Goal: Communication & Community: Share content

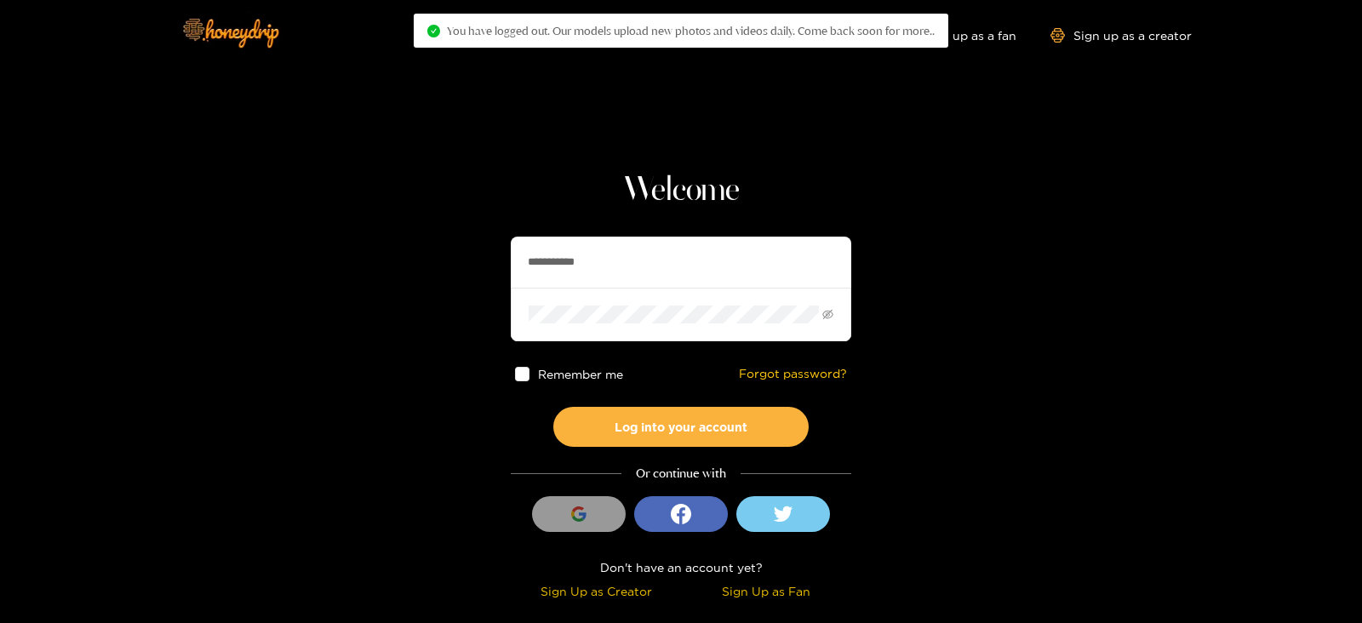
drag, startPoint x: 711, startPoint y: 255, endPoint x: 508, endPoint y: 272, distance: 203.4
click at [508, 272] on section "**********" at bounding box center [681, 302] width 1362 height 605
type input "********"
click at [553, 407] on button "Log into your account" at bounding box center [680, 427] width 255 height 40
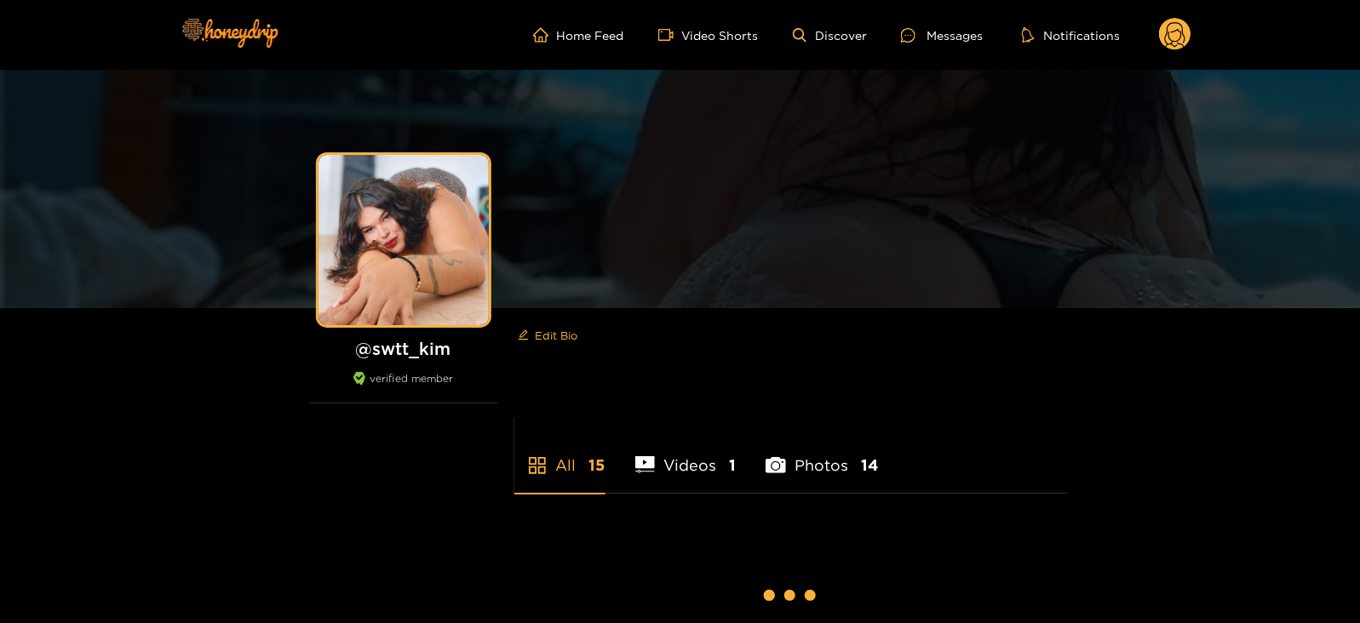
click at [938, 37] on div "Messages" at bounding box center [942, 36] width 82 height 20
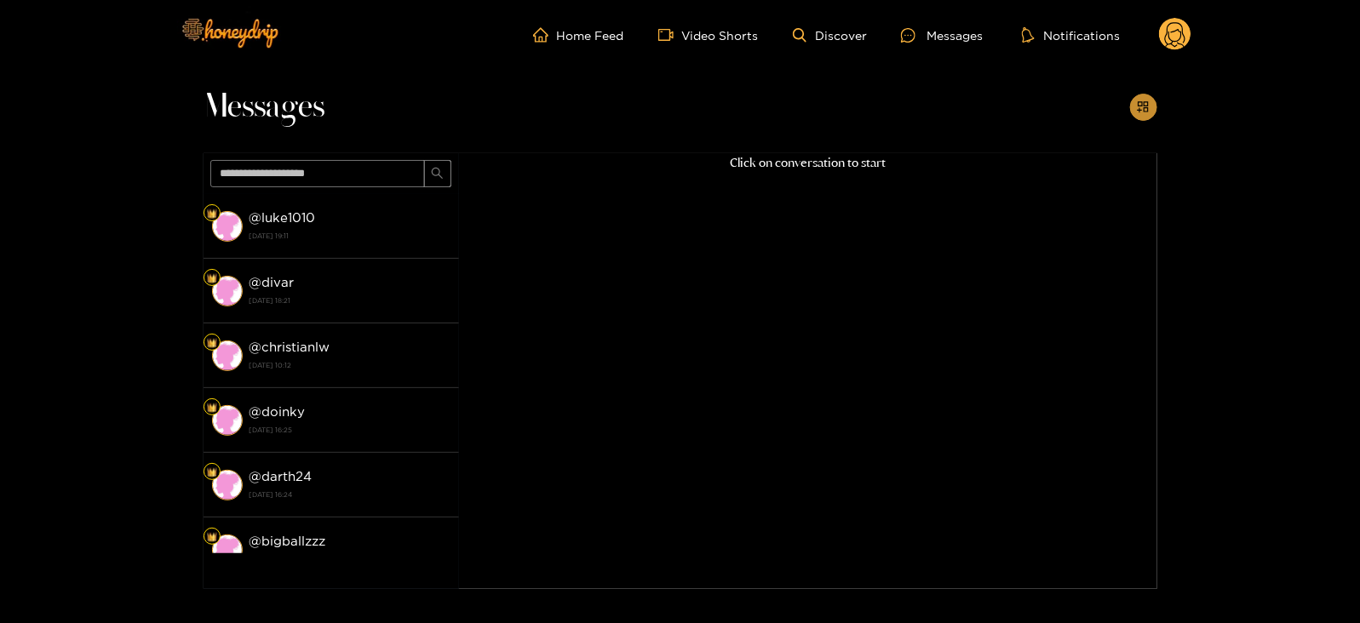
click at [1150, 106] on icon "appstore-add" at bounding box center [1143, 106] width 13 height 13
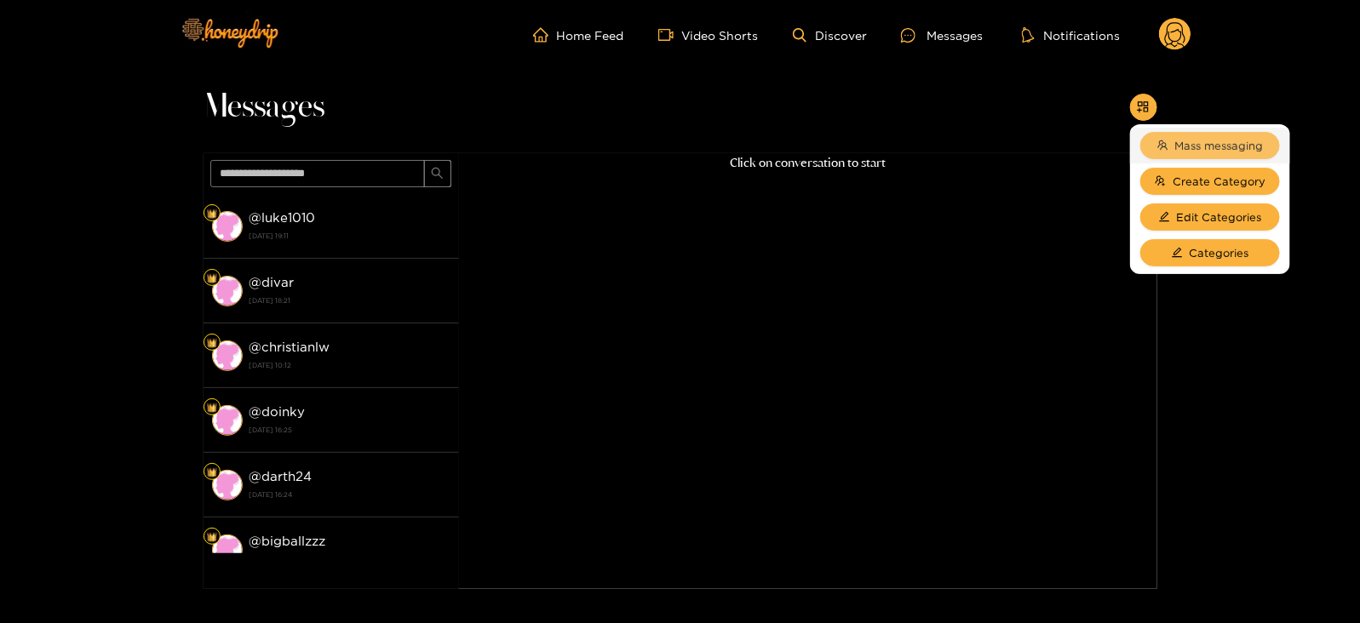
click at [1167, 138] on button "Mass messaging" at bounding box center [1210, 145] width 140 height 27
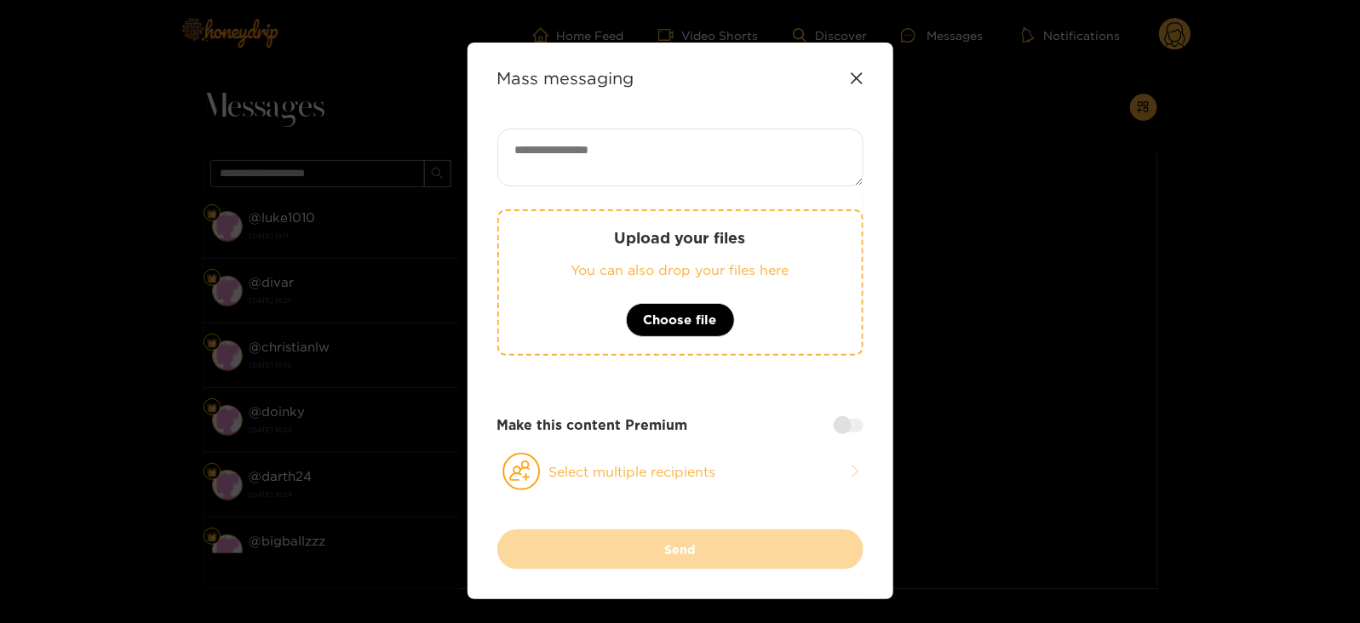
click at [749, 145] on textarea at bounding box center [680, 158] width 366 height 58
paste textarea "****"
type textarea "**********"
click at [834, 427] on label at bounding box center [849, 425] width 30 height 14
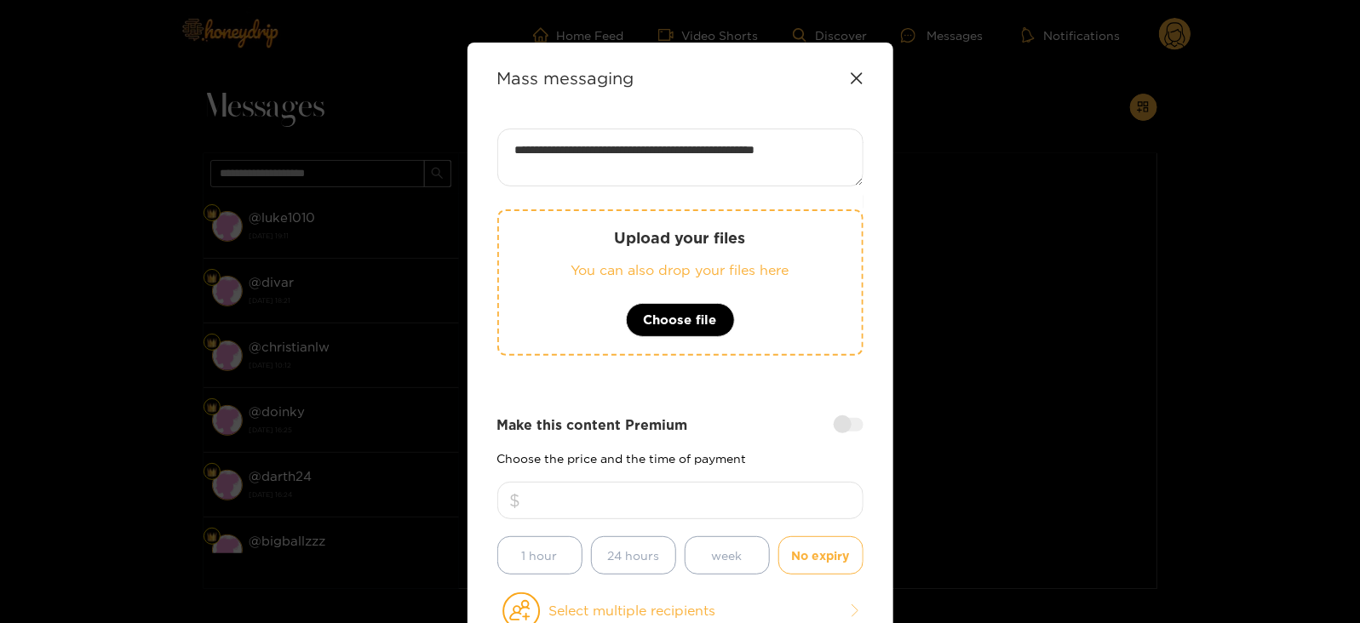
click at [756, 478] on div "Make this content Premium Choose the price and the time of payment 1 hour 24 ho…" at bounding box center [680, 495] width 366 height 159
click at [738, 483] on input "number" at bounding box center [680, 500] width 366 height 37
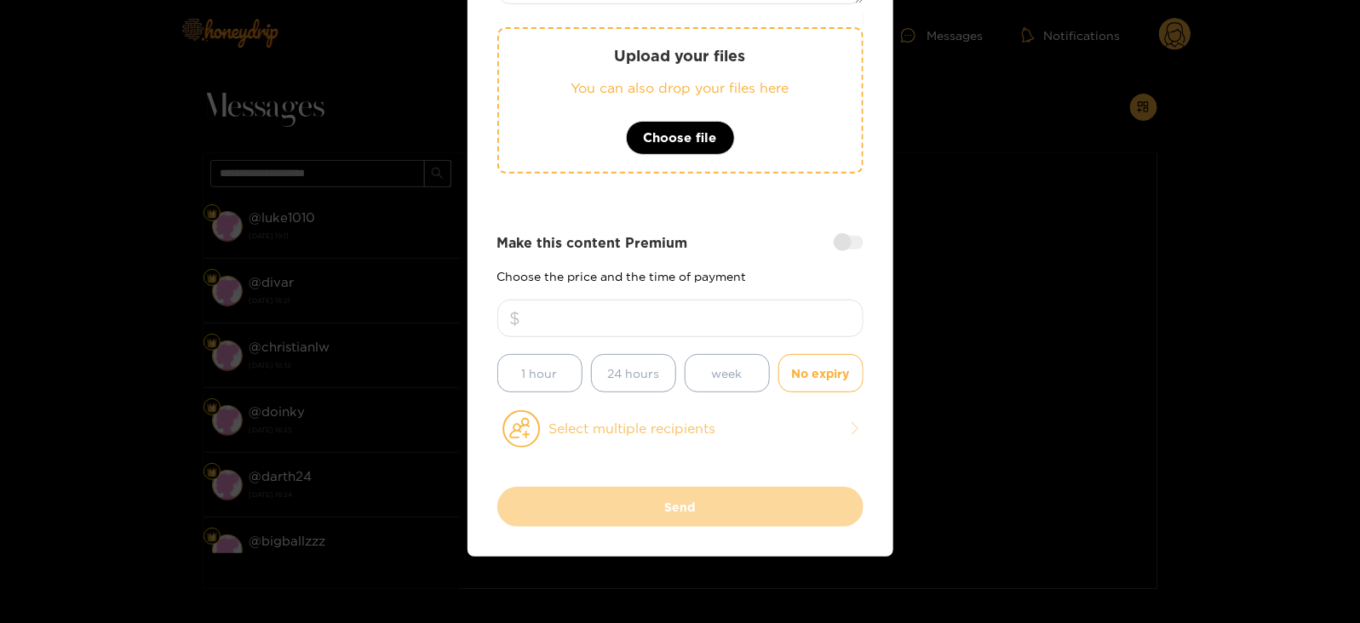
type input "**"
click at [588, 432] on button "Select multiple recipients" at bounding box center [680, 429] width 366 height 39
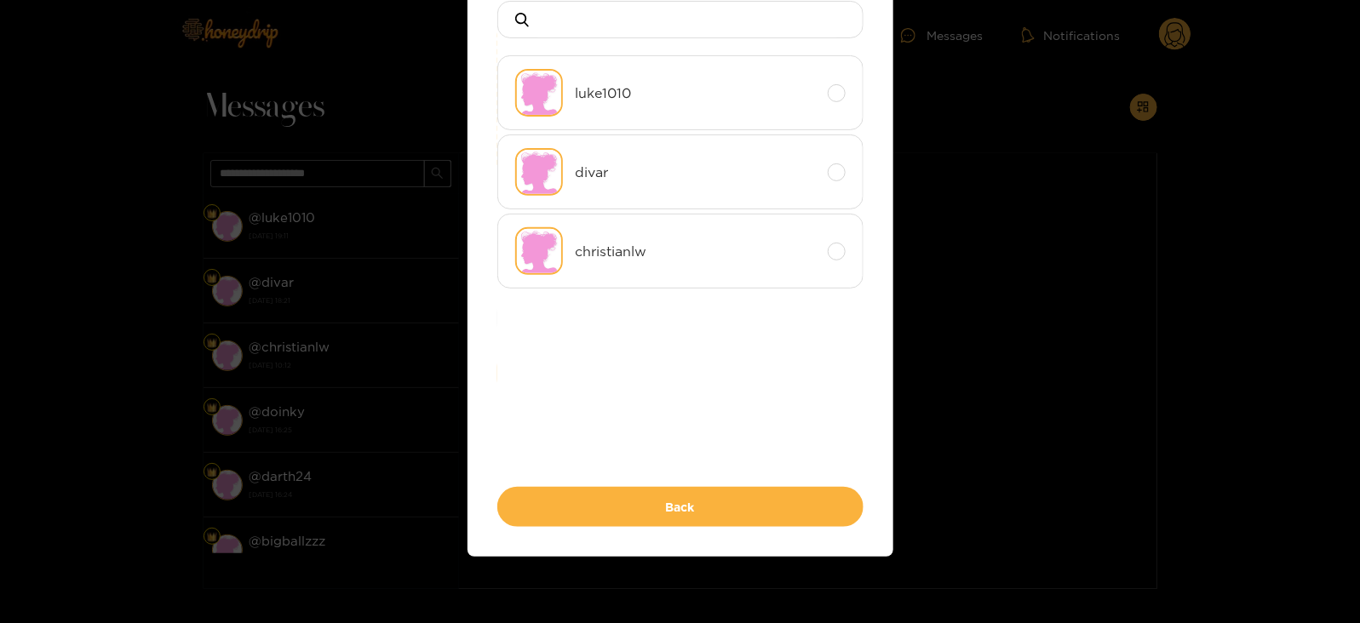
scroll to position [0, 0]
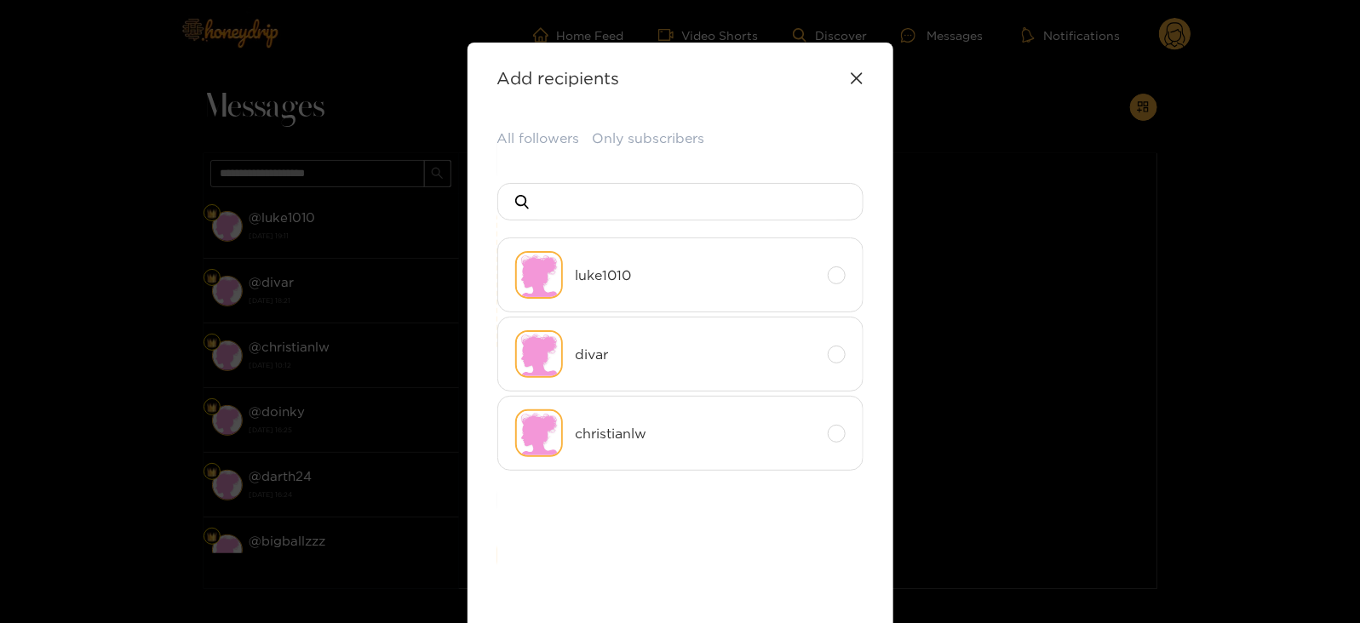
click at [539, 150] on div "All followers Only subscribers luke1010 divar christianlw Back" at bounding box center [680, 419] width 366 height 581
click at [525, 140] on button "All followers" at bounding box center [538, 139] width 83 height 20
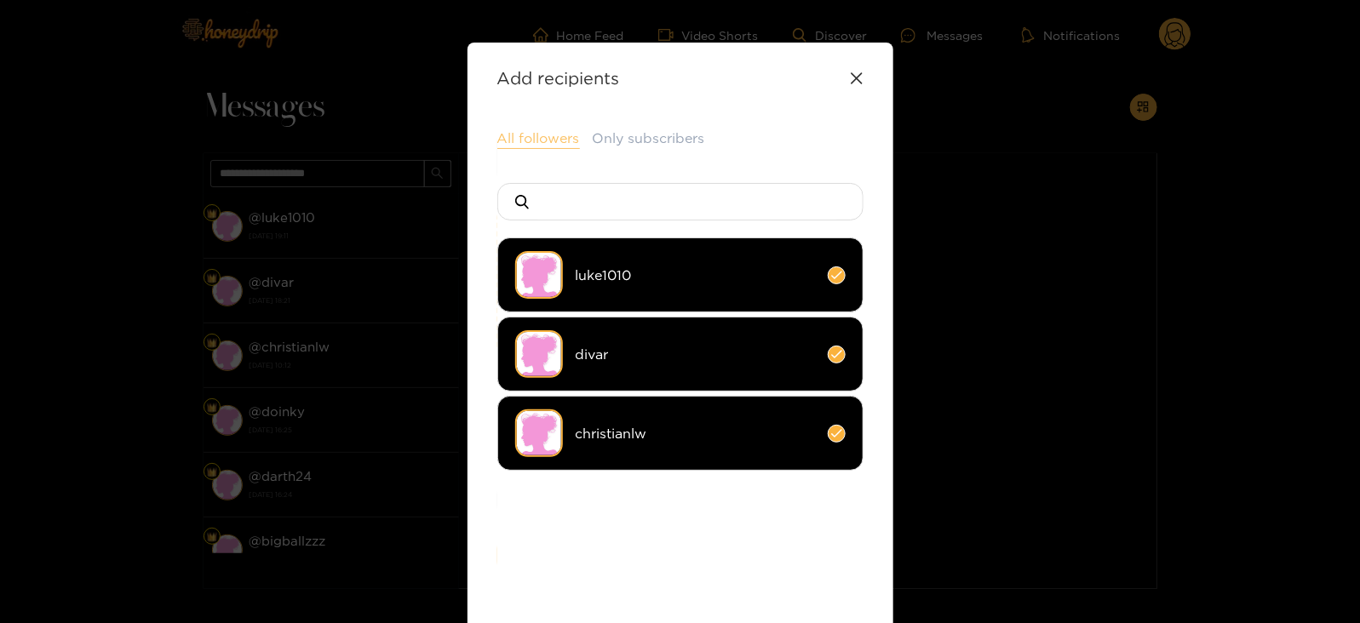
scroll to position [223, 0]
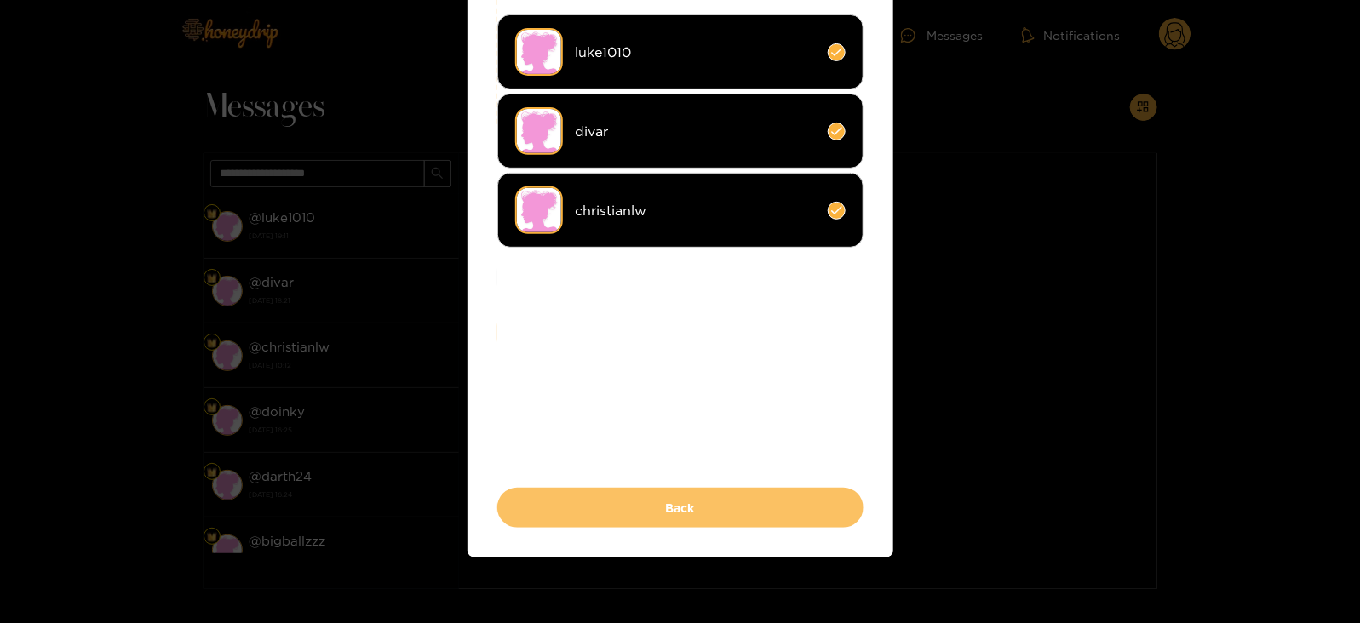
click at [530, 519] on button "Back" at bounding box center [680, 508] width 366 height 40
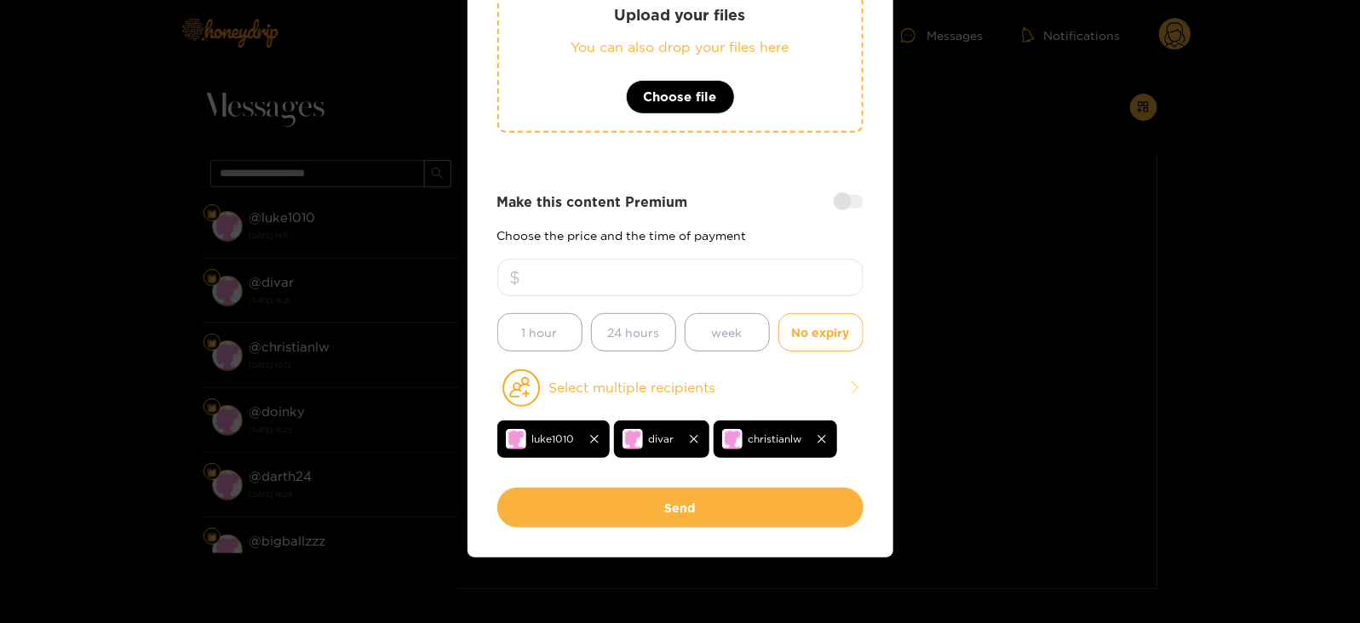
scroll to position [0, 0]
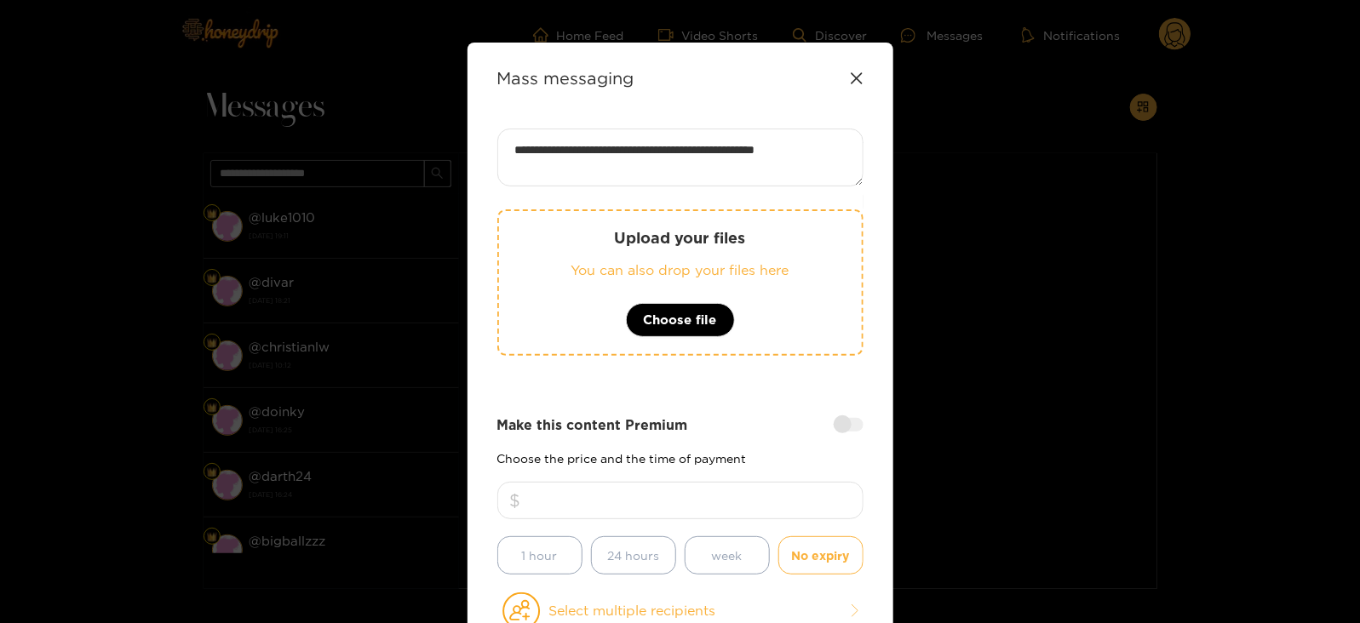
click at [611, 266] on p "You can also drop your files here" at bounding box center [680, 271] width 295 height 20
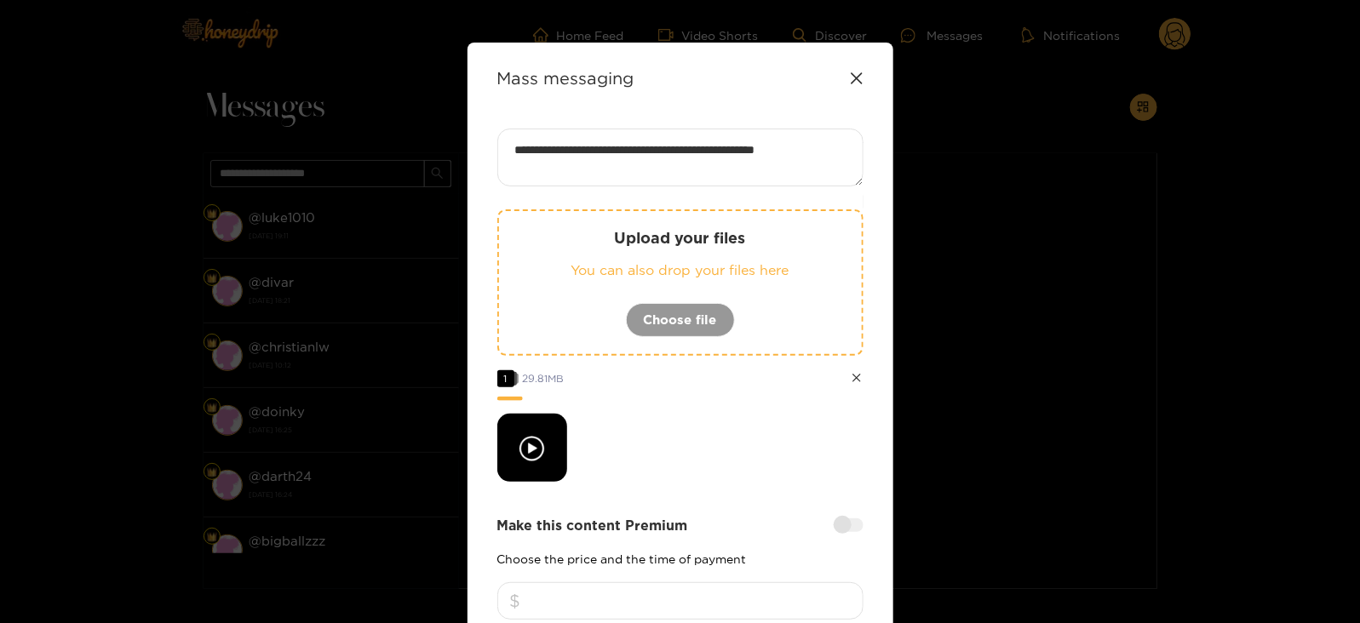
scroll to position [324, 0]
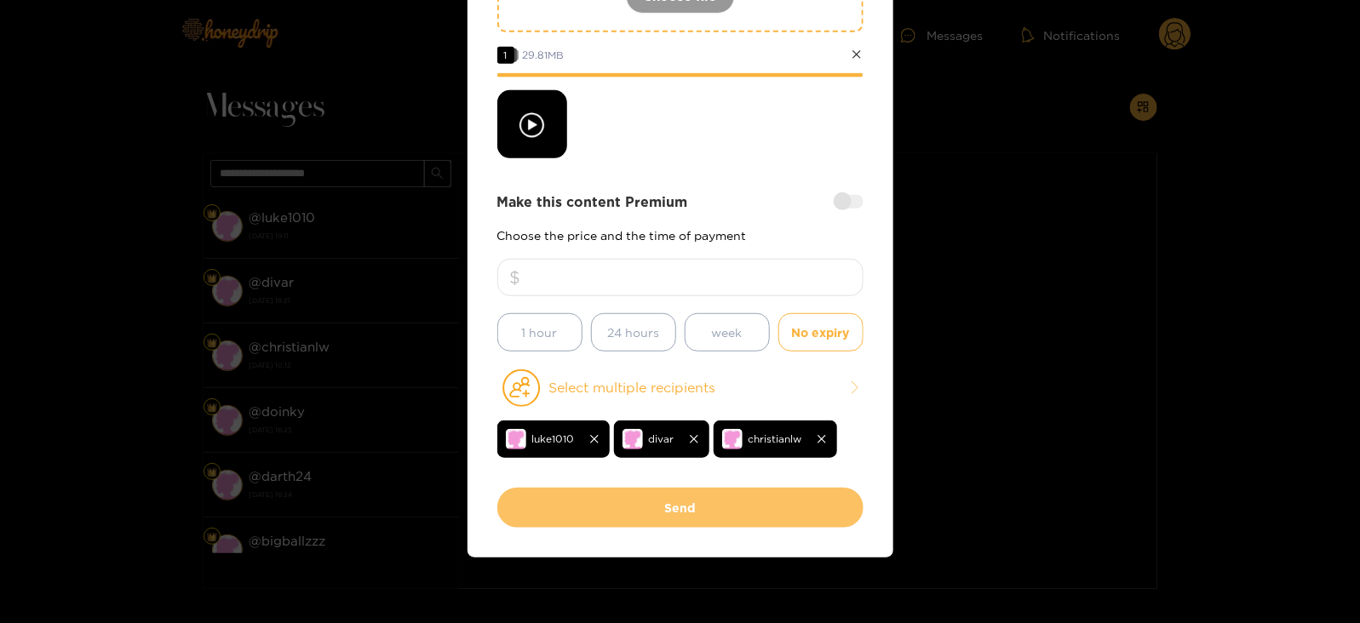
click at [708, 505] on button "Send" at bounding box center [680, 508] width 366 height 40
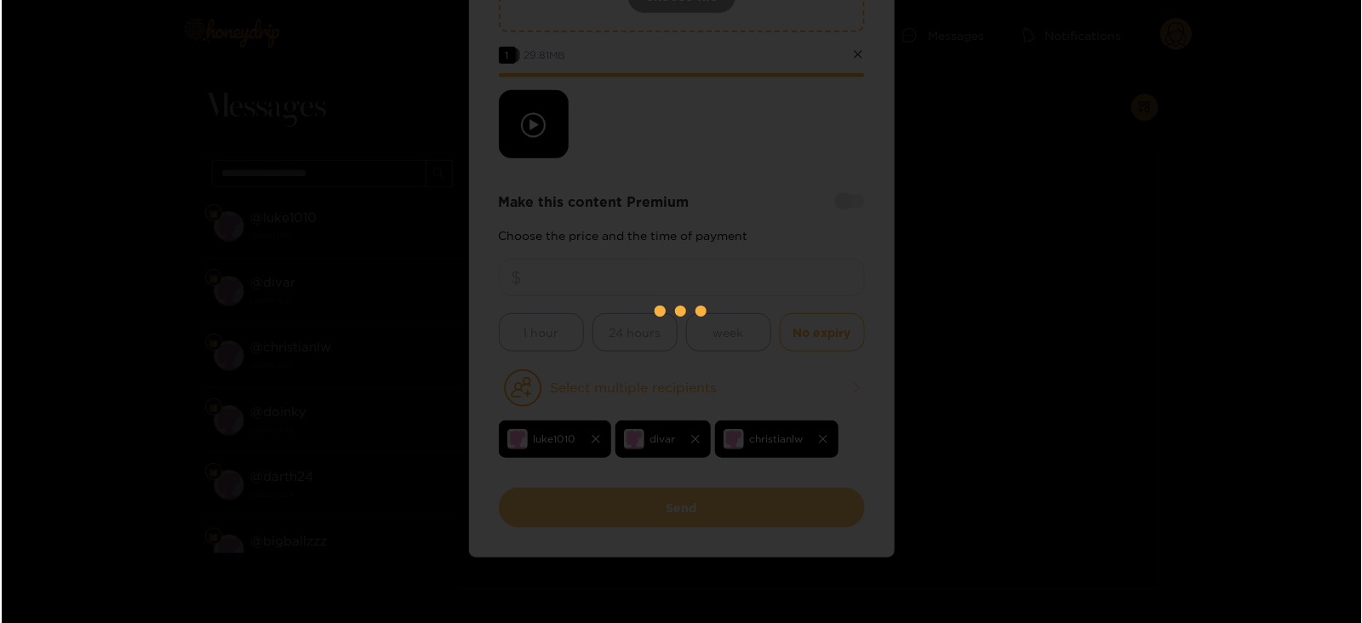
scroll to position [182, 0]
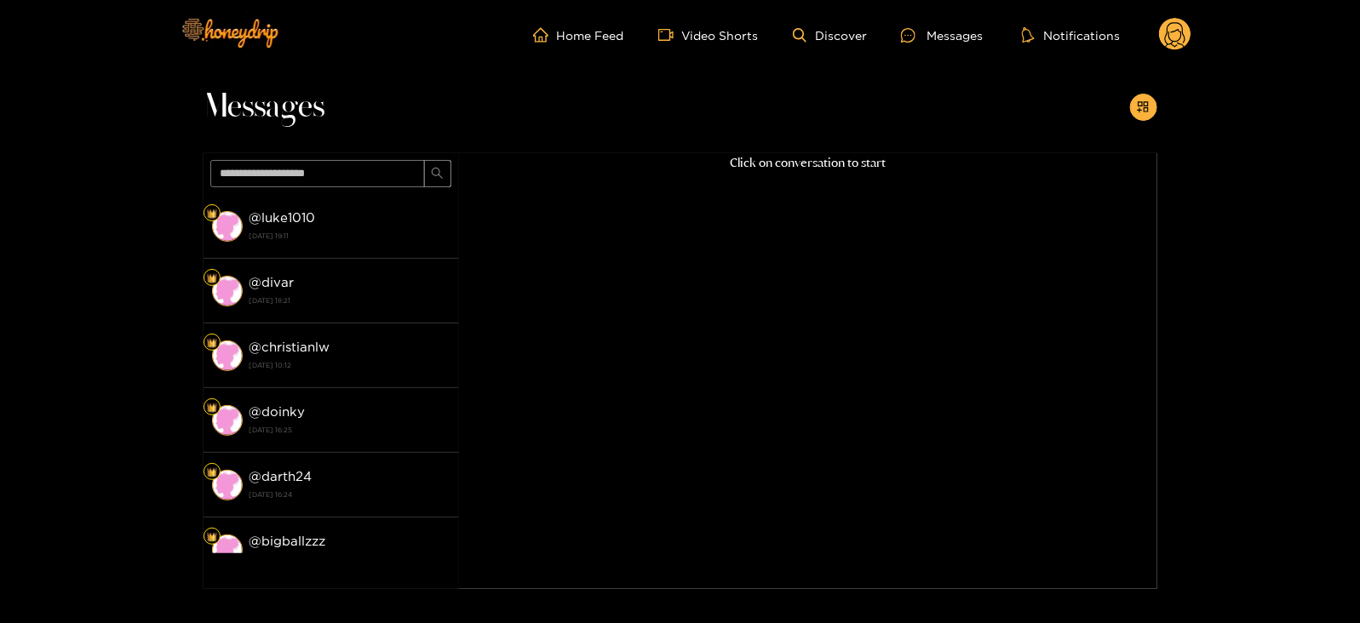
click at [1171, 32] on circle at bounding box center [1175, 34] width 32 height 32
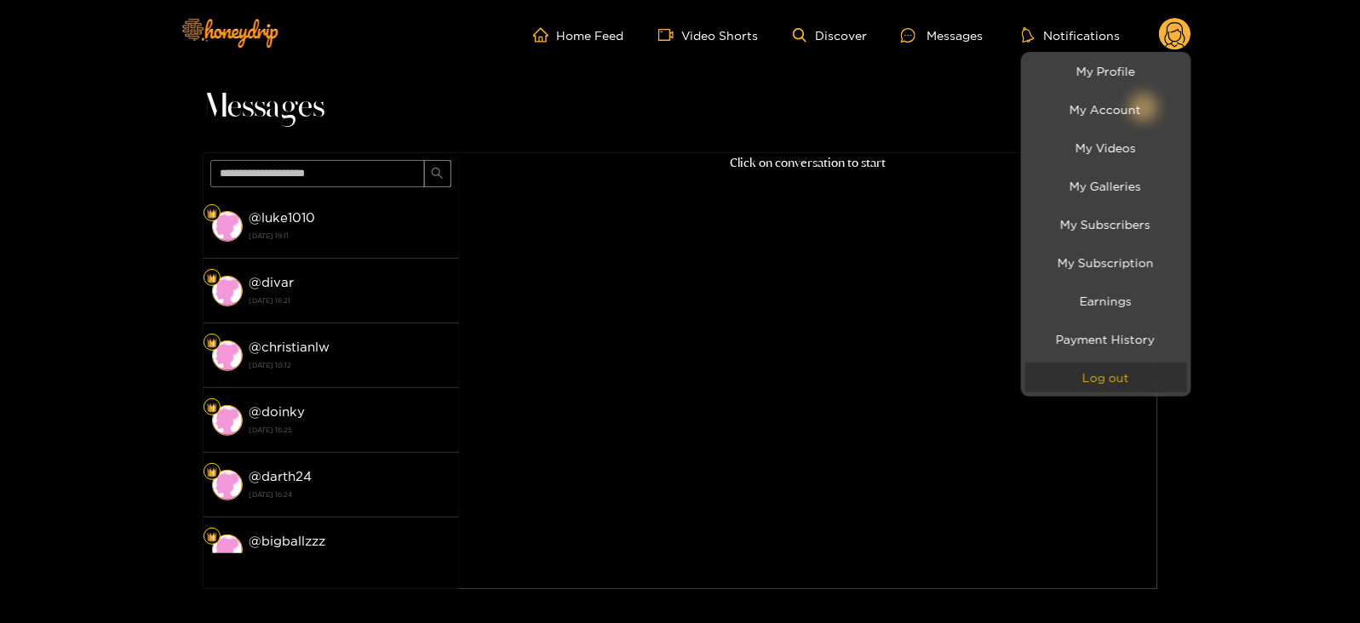
click at [1098, 383] on button "Log out" at bounding box center [1106, 378] width 162 height 30
